Goal: Navigation & Orientation: Find specific page/section

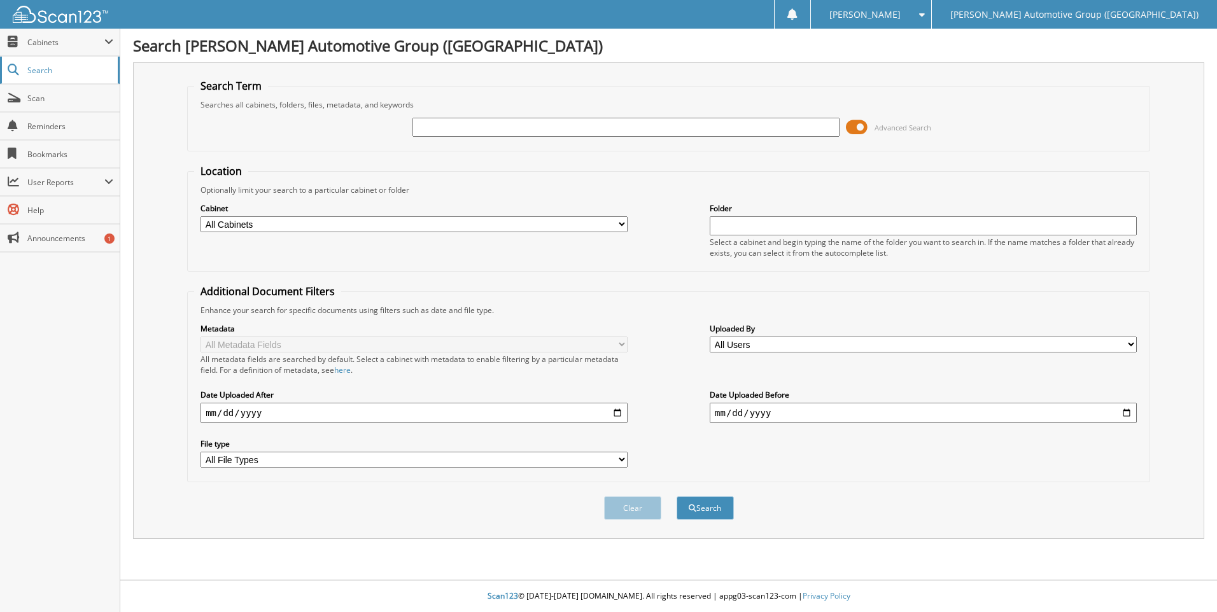
click at [74, 58] on link "Search" at bounding box center [60, 70] width 120 height 27
click at [72, 50] on span "Cabinets" at bounding box center [60, 42] width 120 height 27
click at [72, 47] on span "Cabinets" at bounding box center [65, 42] width 77 height 11
click at [62, 67] on span "My Company" at bounding box center [67, 69] width 94 height 11
